Goal: Transaction & Acquisition: Purchase product/service

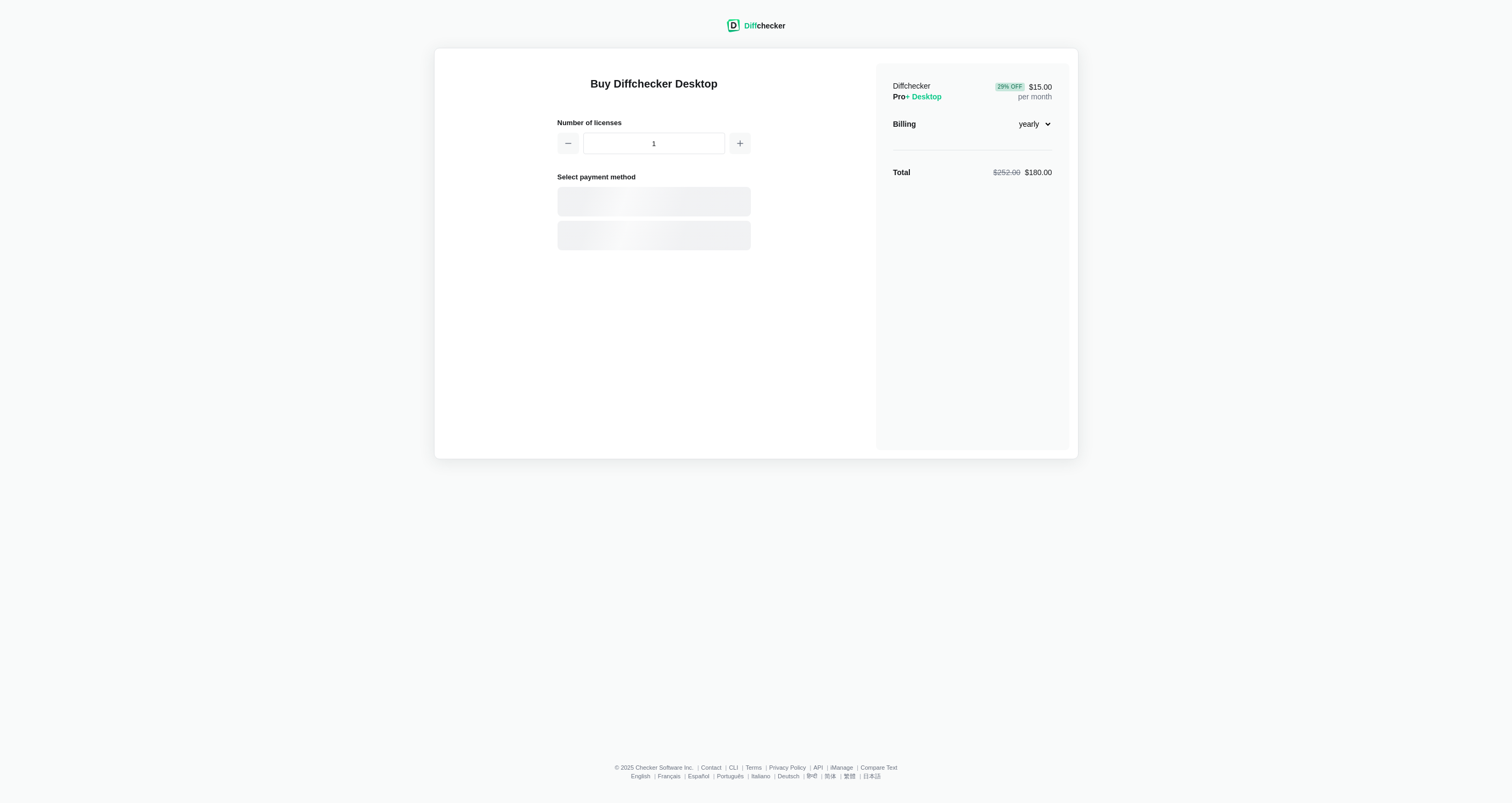
select select "desktop-yearly-180"
click at [636, 201] on div "Card" at bounding box center [673, 202] width 145 height 11
select select "[GEOGRAPHIC_DATA]"
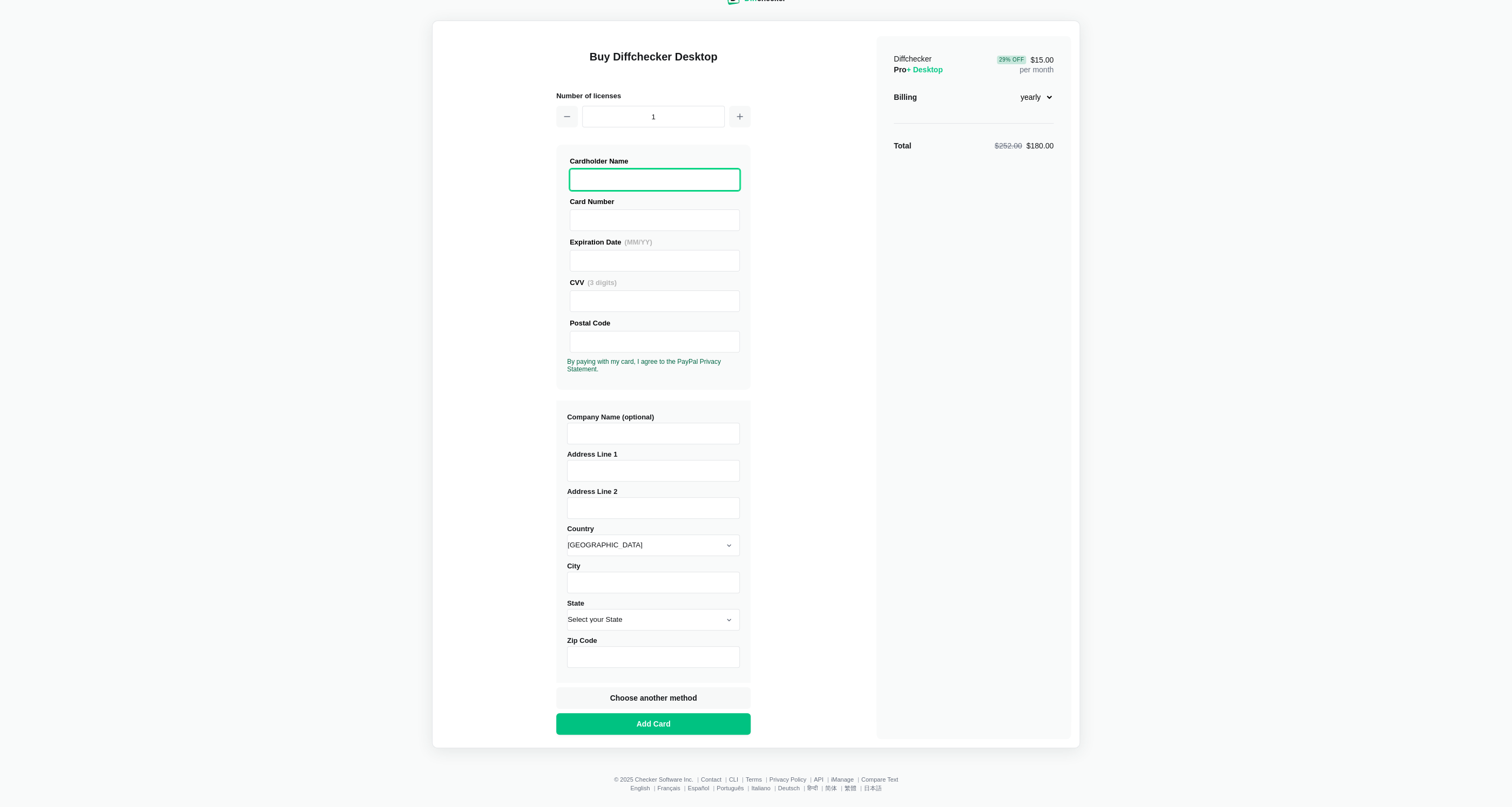
scroll to position [35, 0]
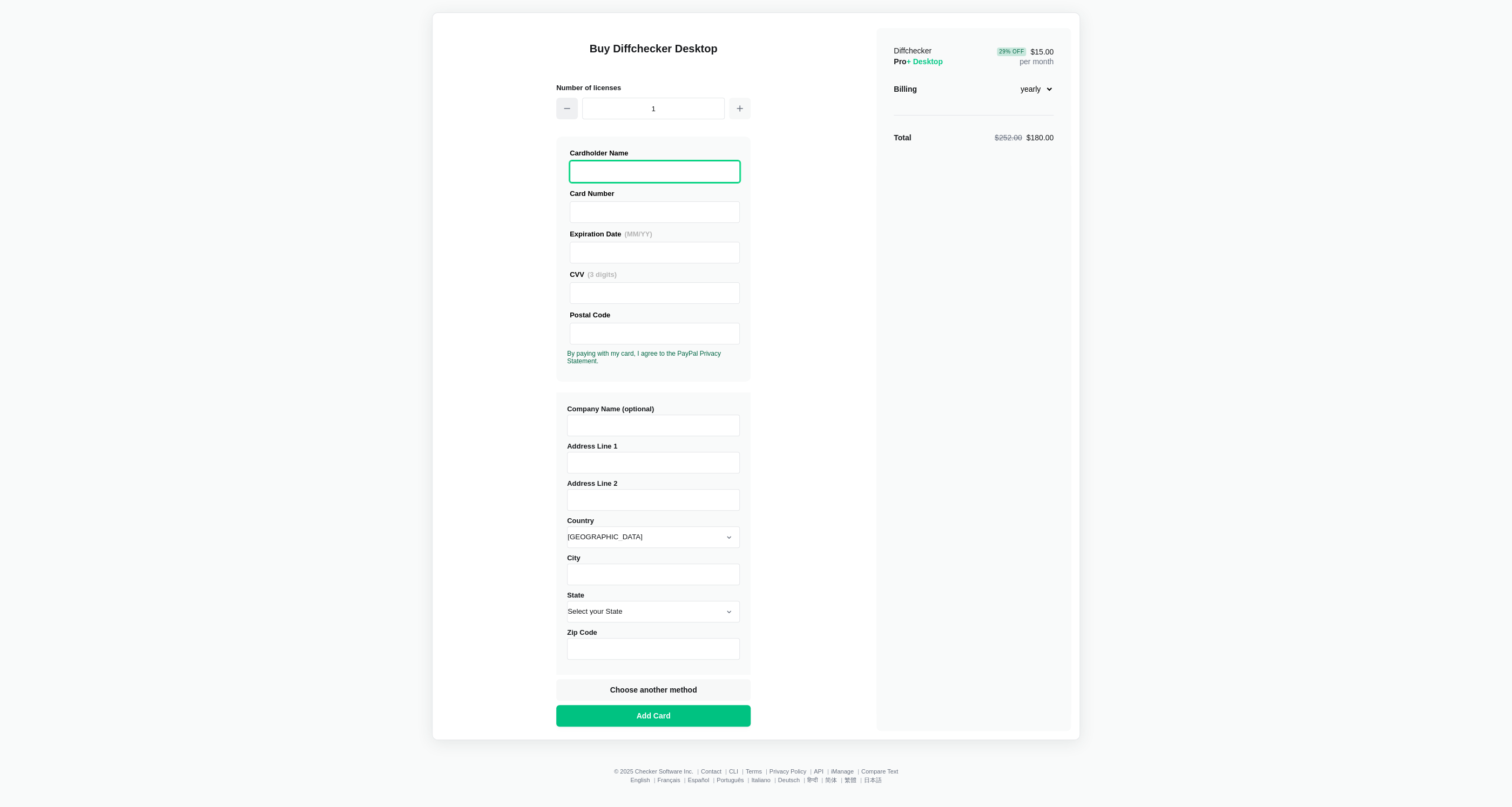
click at [568, 110] on icon "button" at bounding box center [567, 109] width 9 height 9
click at [741, 108] on icon "button" at bounding box center [739, 108] width 5 height 5
click at [567, 107] on icon "button" at bounding box center [567, 109] width 9 height 9
type input "1"
click at [1185, 19] on div "Diff checker Buy Diffchecker Desktop Number of licenses 1 Visa MasterCard Union…" at bounding box center [756, 356] width 1499 height 769
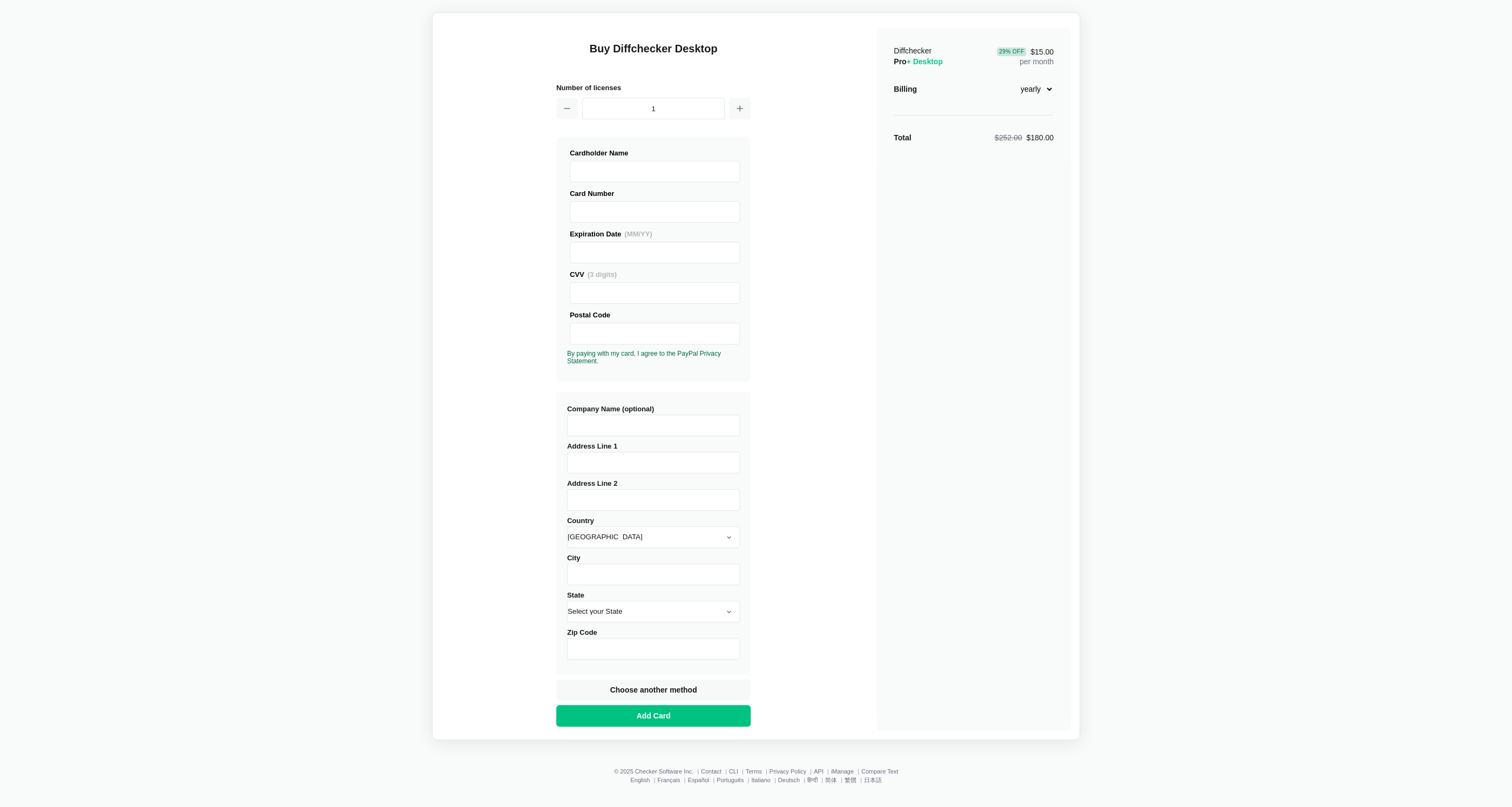
click at [1264, 267] on div "Diff checker Buy Diffchecker Desktop Number of licenses 1 Visa MasterCard Union…" at bounding box center [756, 356] width 1499 height 769
